Goal: Information Seeking & Learning: Learn about a topic

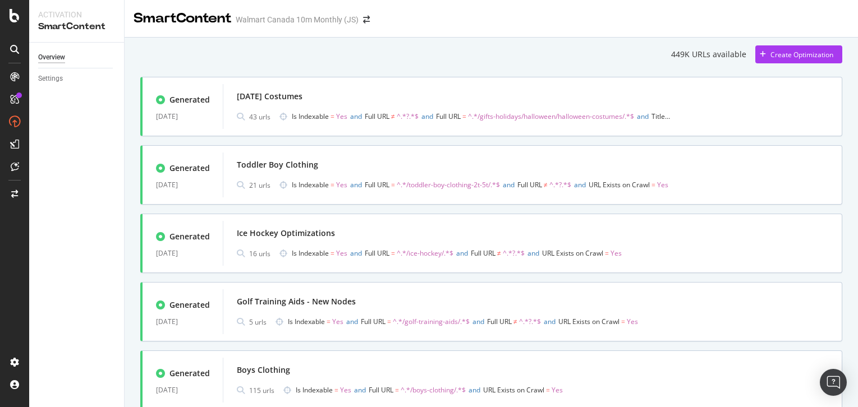
click at [591, 53] on div "449K URLs available Create Optimization" at bounding box center [491, 54] width 702 height 18
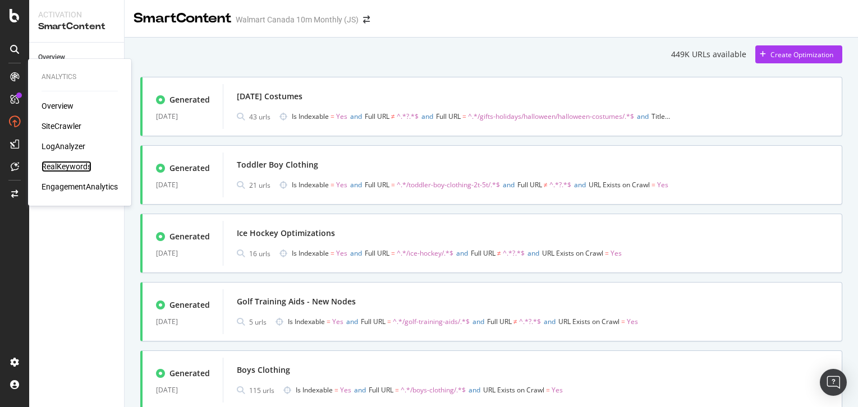
click at [63, 168] on div "RealKeywords" at bounding box center [67, 166] width 50 height 11
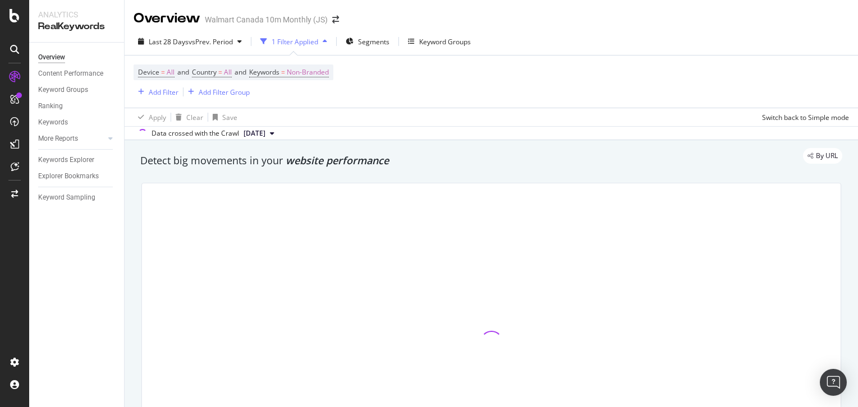
click at [466, 108] on div "Apply Clear Save Switch back to Simple mode" at bounding box center [491, 117] width 733 height 19
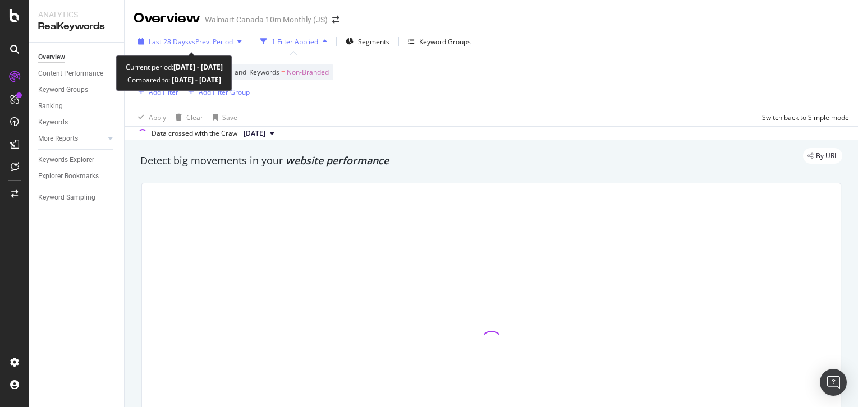
click at [232, 37] on span "vs Prev. Period" at bounding box center [210, 42] width 44 height 10
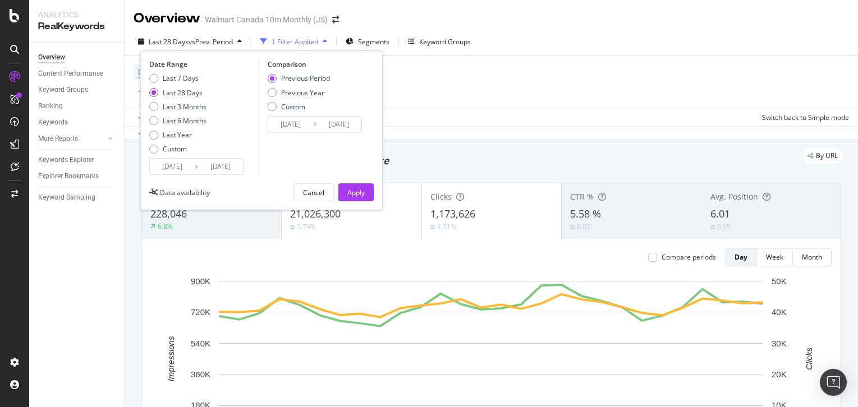
click at [183, 165] on input "[DATE]" at bounding box center [172, 167] width 45 height 16
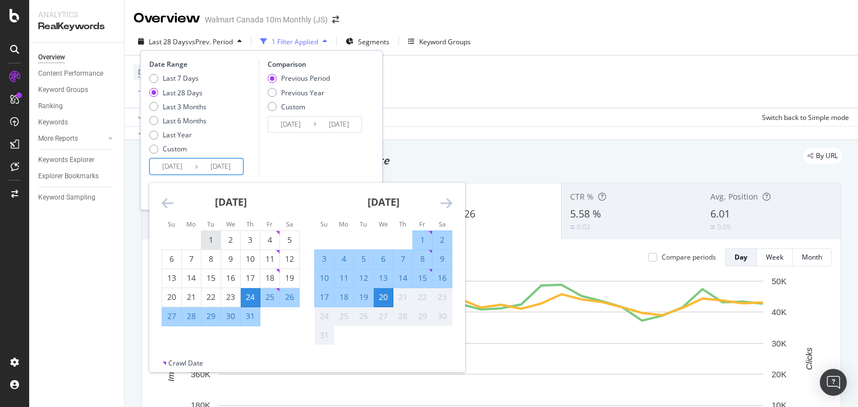
click at [212, 233] on div "1" at bounding box center [210, 240] width 19 height 19
type input "[DATE]"
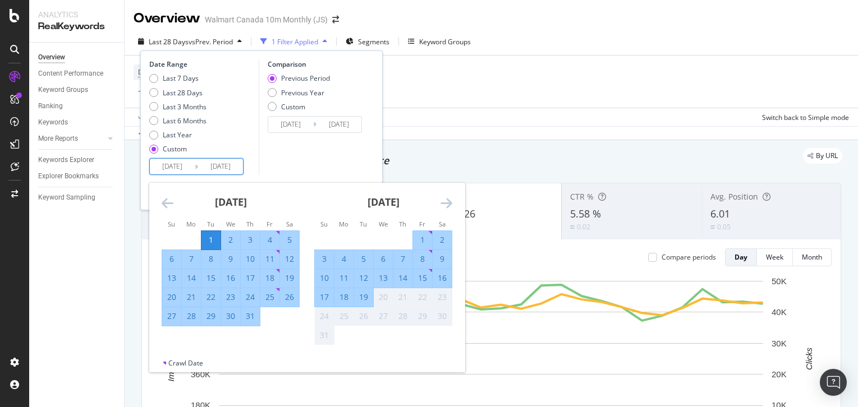
click at [251, 322] on div "31" at bounding box center [250, 316] width 19 height 11
type input "[DATE]"
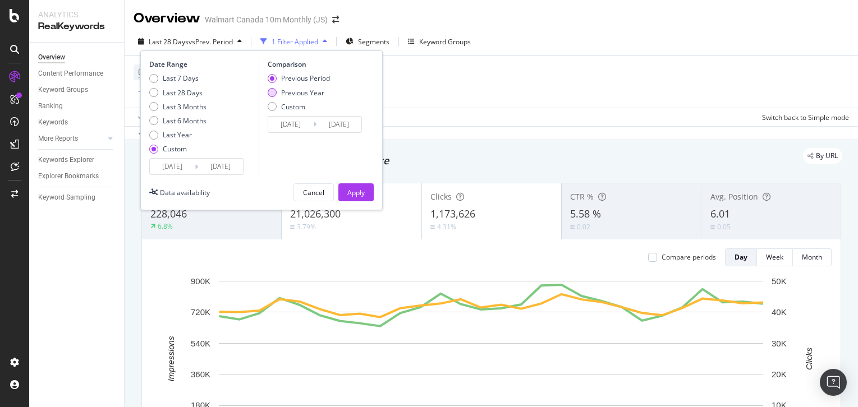
click at [272, 97] on div "Previous Year" at bounding box center [299, 93] width 62 height 10
type input "[DATE]"
click at [357, 186] on div "Apply" at bounding box center [355, 192] width 17 height 17
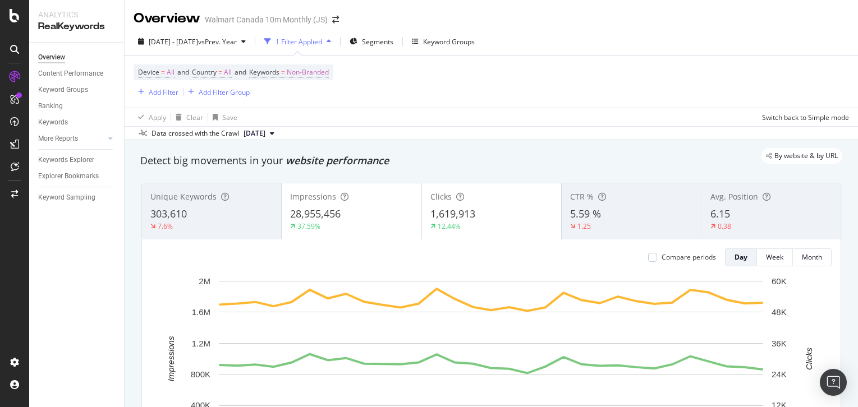
click at [466, 149] on div "By website & by URL" at bounding box center [485, 156] width 713 height 16
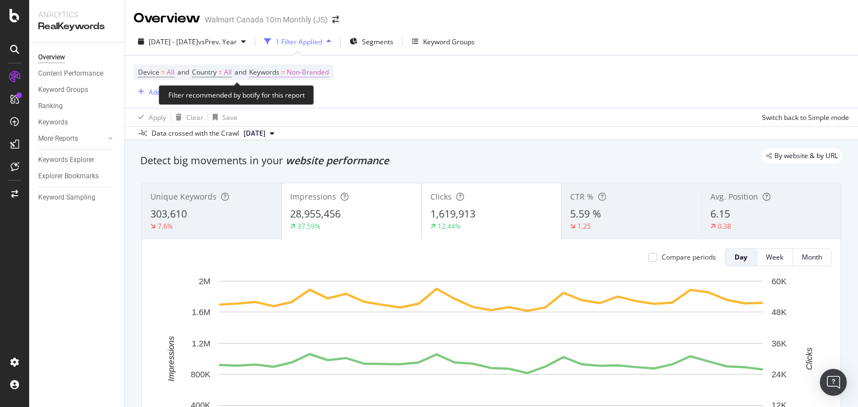
click at [302, 76] on span "Non-Branded" at bounding box center [308, 73] width 42 height 16
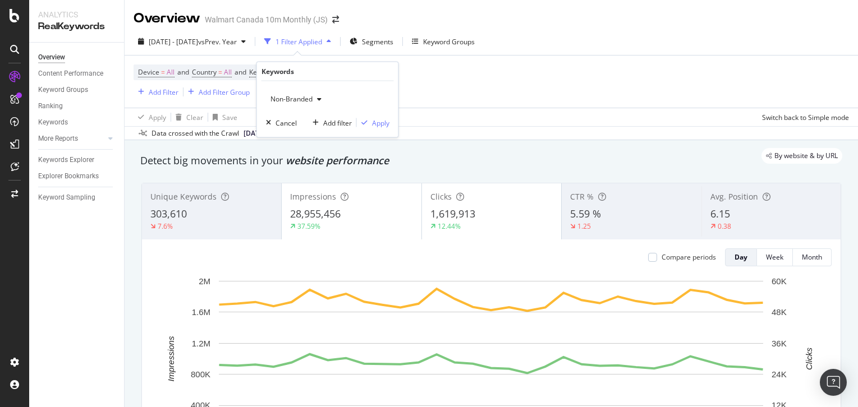
click at [440, 91] on div "Device = All and Country = All and Keywords = Non-Branded Add Filter Add Filter…" at bounding box center [491, 82] width 715 height 52
click at [167, 91] on div "Add Filter" at bounding box center [164, 93] width 30 height 10
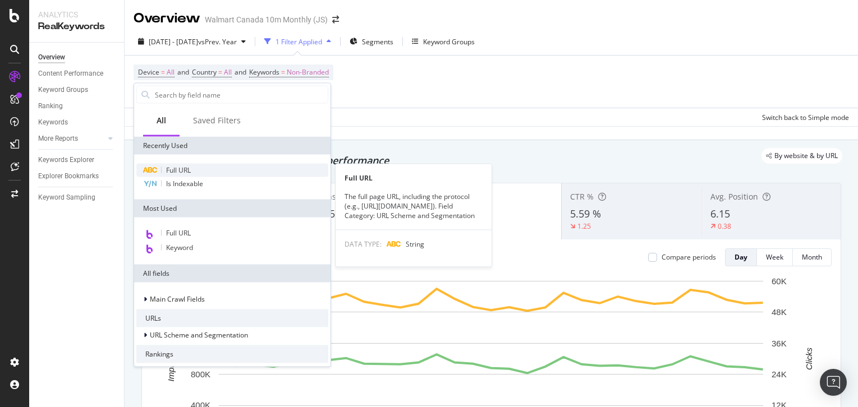
click at [205, 166] on div "Full URL" at bounding box center [232, 170] width 192 height 13
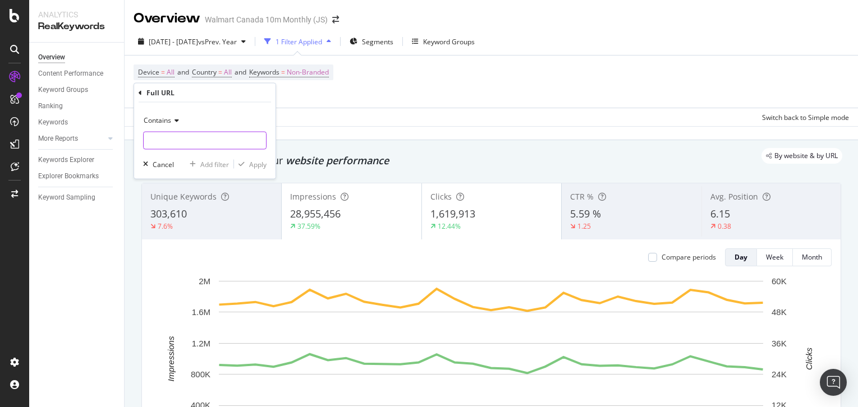
click at [206, 144] on input "text" at bounding box center [205, 141] width 122 height 18
paste input "/clothing-shoes-accessories/"
click at [147, 140] on input "/clothing-shoes-accessories/" at bounding box center [197, 141] width 106 height 18
type input "/clothing-shoes-accessories/"
click at [256, 164] on div "Apply" at bounding box center [257, 164] width 17 height 10
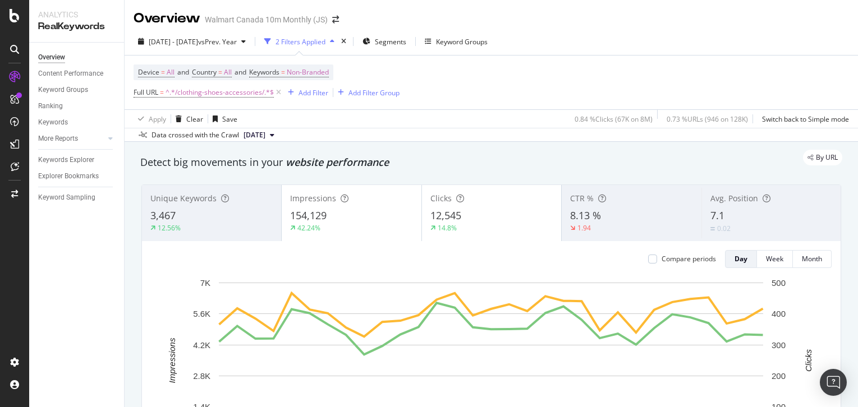
click at [477, 94] on div "Device = All and Country = All and Keywords = Non-Branded Full URL = ^.*/clothi…" at bounding box center [491, 83] width 715 height 54
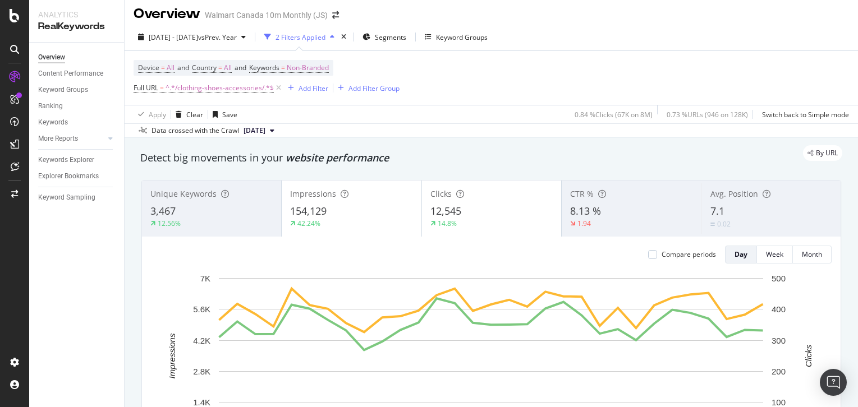
scroll to position [5, 0]
click at [494, 88] on div "Device = All and Country = All and Keywords = Non-Branded Full URL = ^.*/clothi…" at bounding box center [491, 77] width 715 height 54
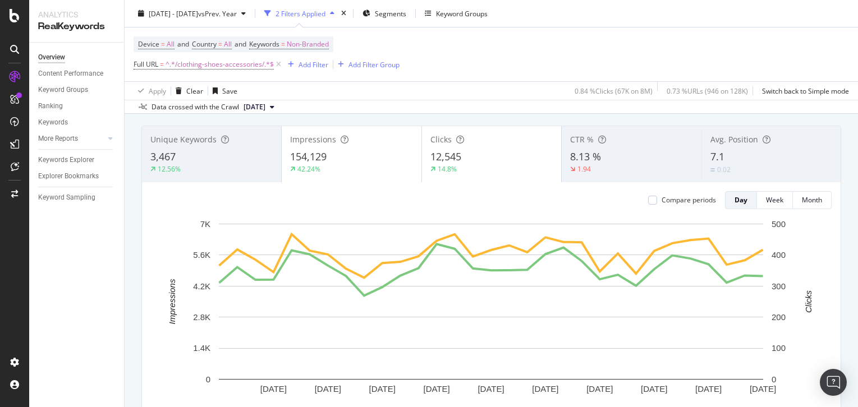
scroll to position [81, 0]
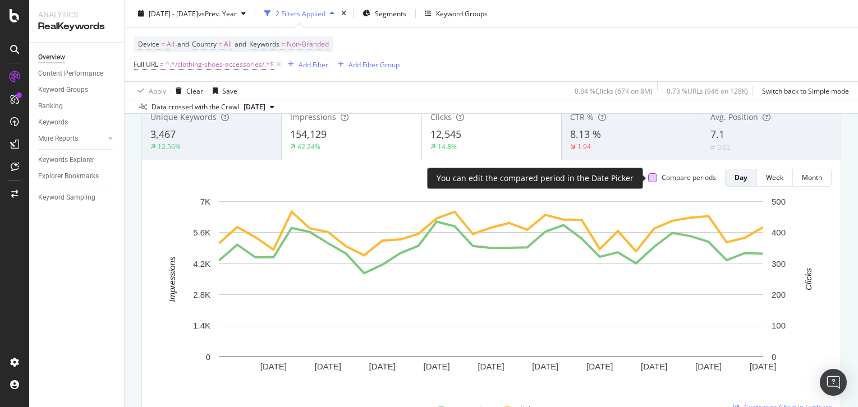
click at [650, 176] on div at bounding box center [652, 177] width 9 height 9
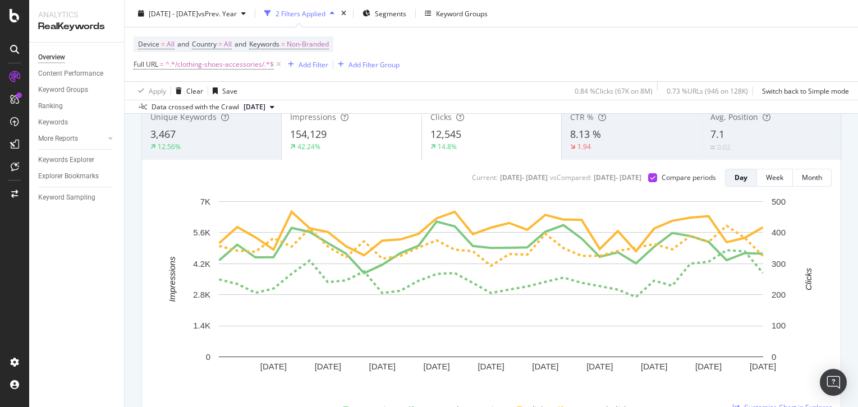
click at [370, 149] on div "42.24%" at bounding box center [351, 147] width 122 height 10
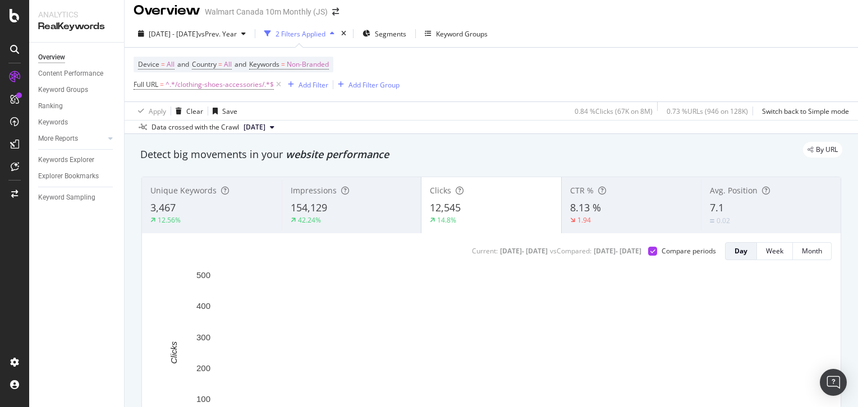
scroll to position [12, 0]
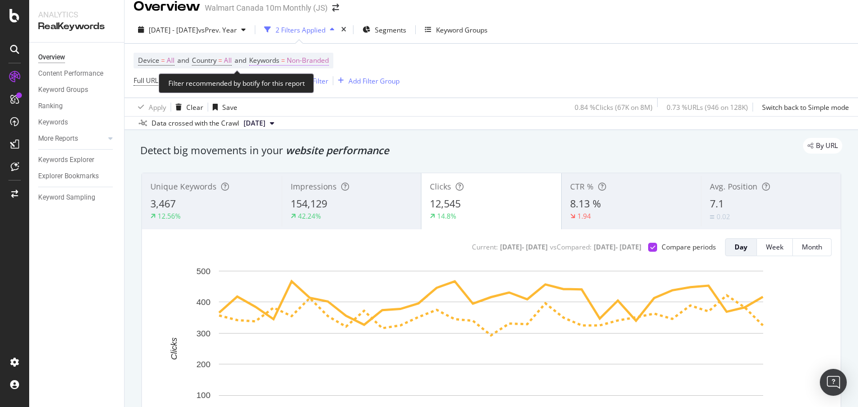
click at [318, 58] on span "Non-Branded" at bounding box center [308, 61] width 42 height 16
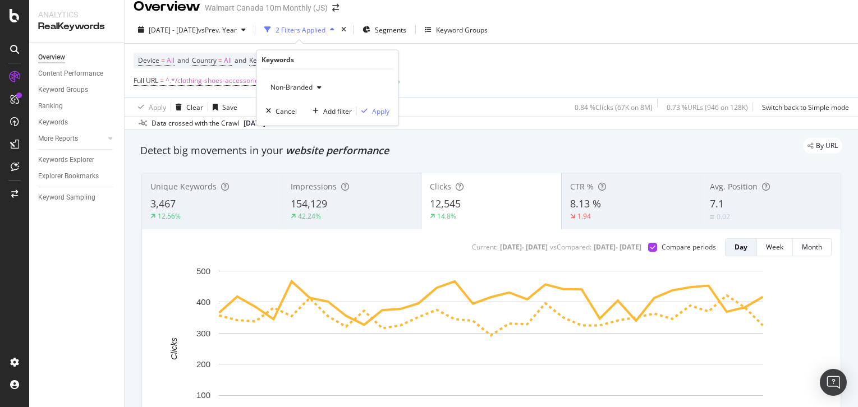
click at [311, 90] on span "Non-Branded" at bounding box center [289, 87] width 47 height 10
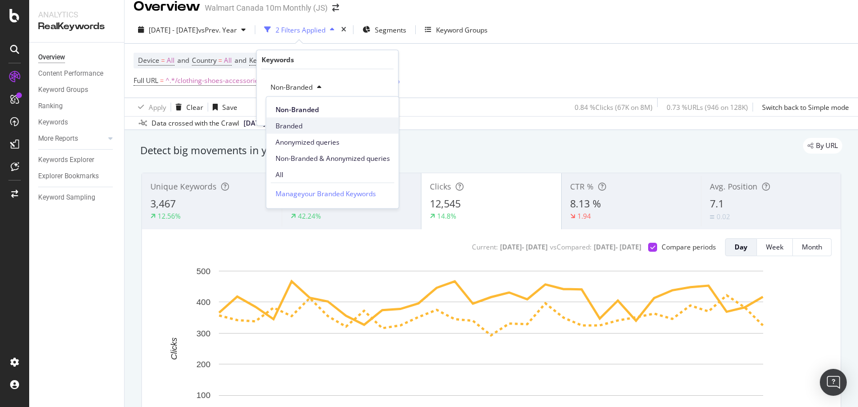
click at [311, 123] on span "Branded" at bounding box center [332, 126] width 114 height 10
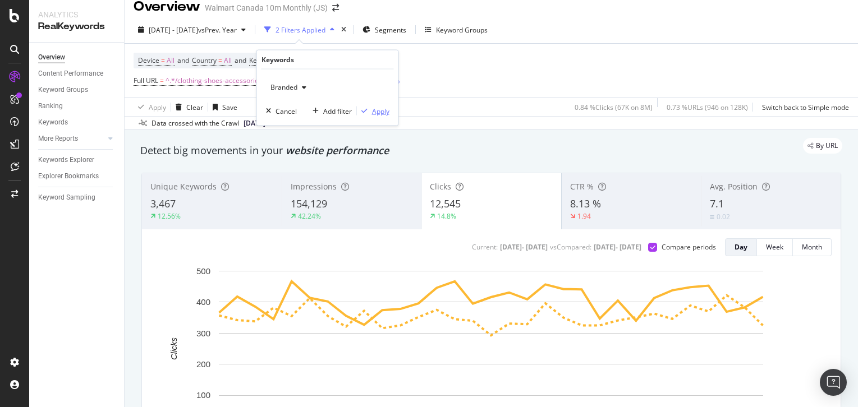
click at [375, 110] on div "Apply" at bounding box center [380, 111] width 17 height 10
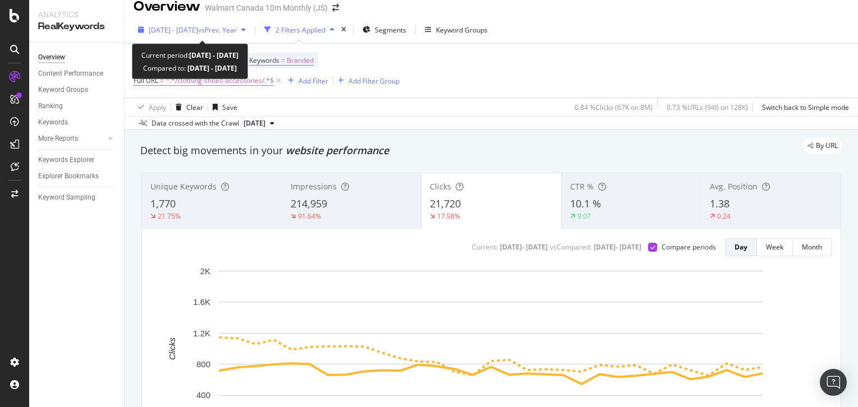
click at [237, 25] on span "vs Prev. Year" at bounding box center [217, 30] width 39 height 10
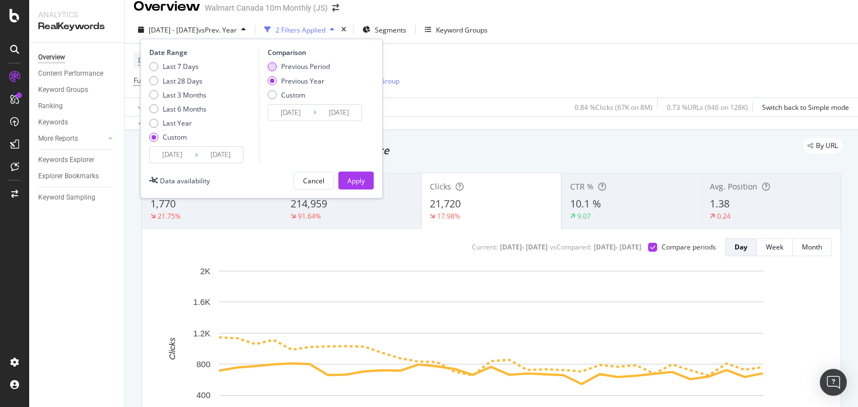
click at [273, 68] on div "Previous Period" at bounding box center [272, 66] width 9 height 9
type input "[DATE]"
click at [358, 183] on div "Apply" at bounding box center [355, 181] width 17 height 10
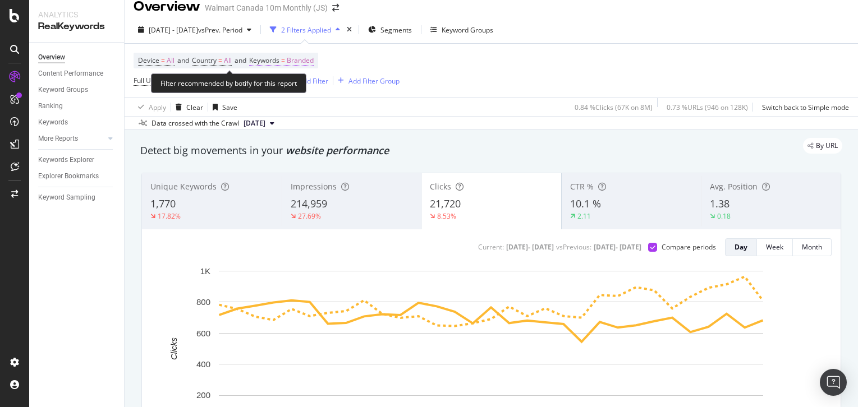
click at [307, 59] on span "Branded" at bounding box center [300, 61] width 27 height 16
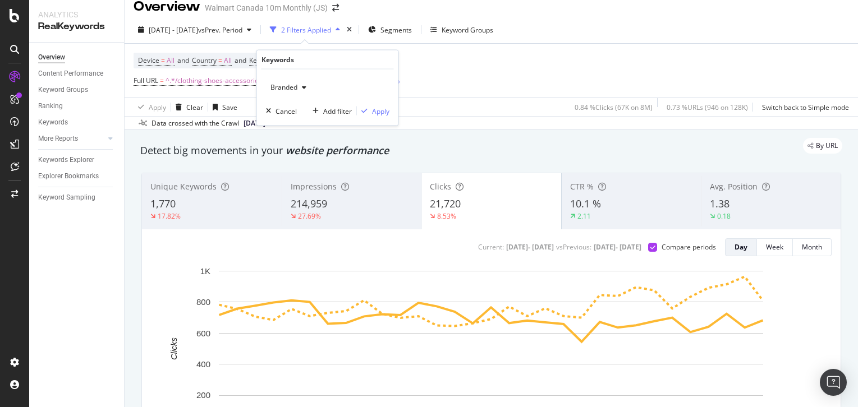
click at [297, 88] on span "Branded" at bounding box center [281, 87] width 31 height 10
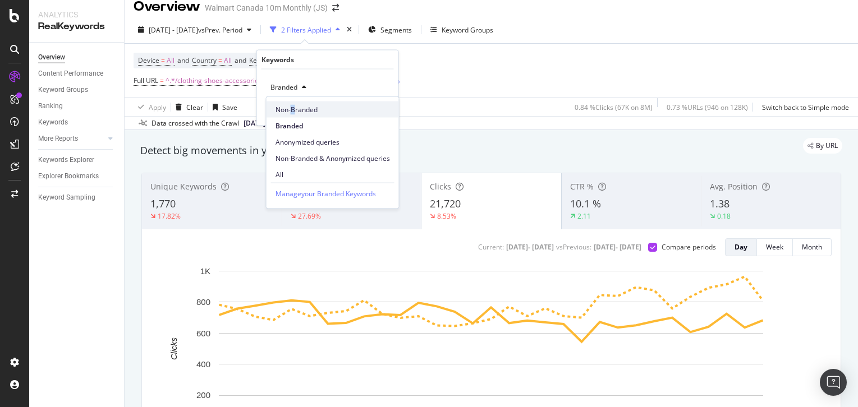
click at [292, 112] on span "Non-Branded" at bounding box center [332, 109] width 114 height 10
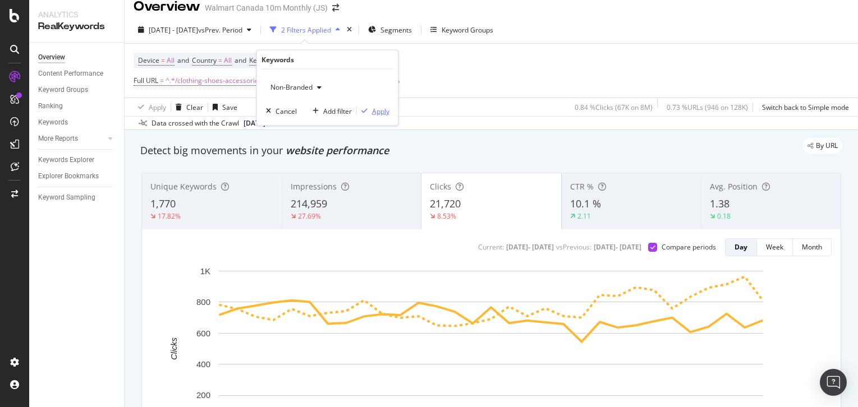
click at [375, 112] on div "Apply" at bounding box center [380, 111] width 17 height 10
